Goal: Information Seeking & Learning: Learn about a topic

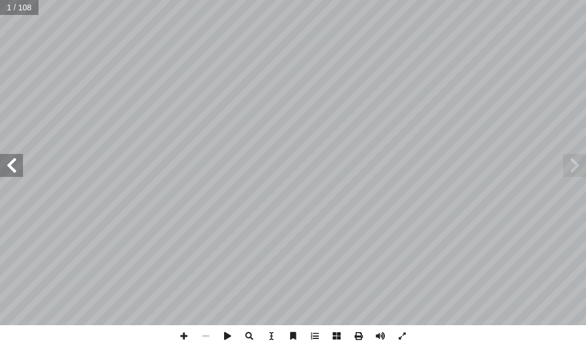
click at [17, 160] on span at bounding box center [11, 165] width 23 height 23
click at [17, 161] on span at bounding box center [11, 165] width 23 height 23
click at [12, 157] on span at bounding box center [11, 165] width 23 height 23
click at [13, 173] on span at bounding box center [11, 165] width 23 height 23
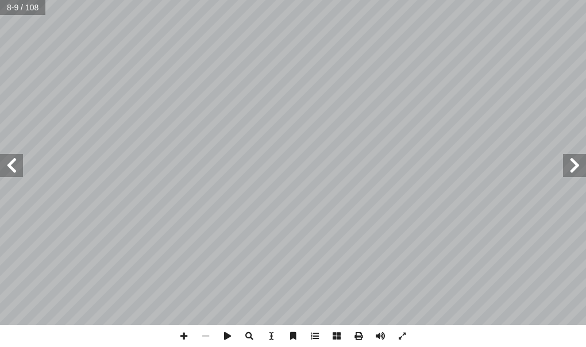
click at [13, 171] on span at bounding box center [11, 165] width 23 height 23
click at [14, 169] on span at bounding box center [11, 165] width 23 height 23
click at [12, 168] on span at bounding box center [11, 165] width 23 height 23
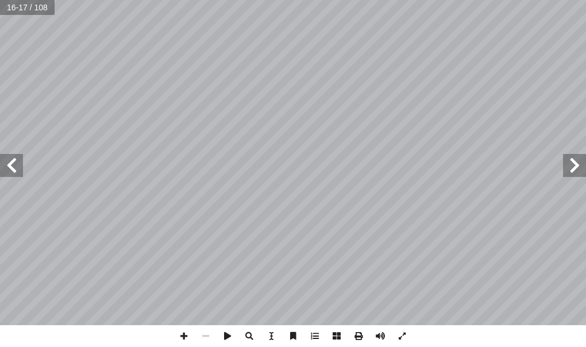
click at [12, 168] on span at bounding box center [11, 165] width 23 height 23
click at [5, 163] on span at bounding box center [11, 165] width 23 height 23
click at [5, 162] on span at bounding box center [11, 165] width 23 height 23
click at [13, 169] on span at bounding box center [11, 165] width 23 height 23
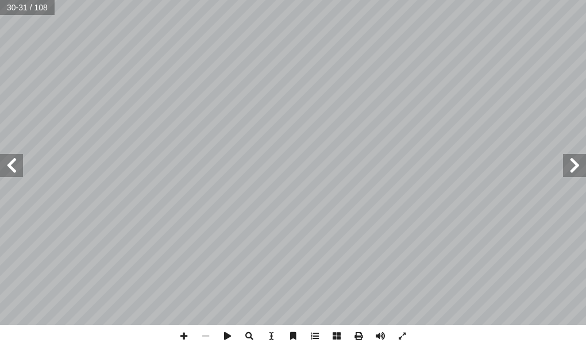
click at [13, 169] on span at bounding box center [11, 165] width 23 height 23
click at [11, 172] on span at bounding box center [11, 165] width 23 height 23
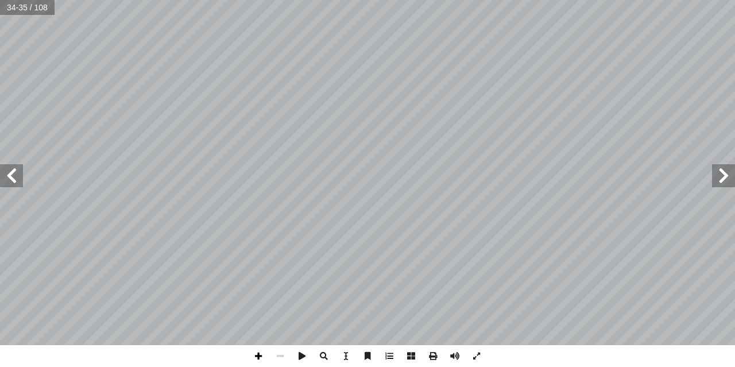
click at [255, 346] on span at bounding box center [258, 356] width 22 height 22
click at [585, 346] on div "3 ٠ : ٍ ميل َ ج ٍّ ط َ خ ِ ب ِ ين َ ت َ ي ِ ت آ ال� ِ ين َ ت َ ر ْ ق ِ الف ُ خ …" at bounding box center [367, 183] width 735 height 367
click at [16, 184] on span at bounding box center [11, 175] width 23 height 23
click at [585, 175] on span at bounding box center [723, 175] width 23 height 23
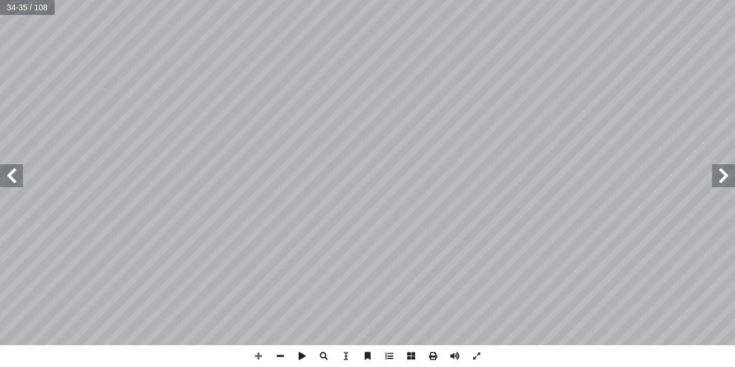
click at [14, 172] on span at bounding box center [11, 175] width 23 height 23
